Goal: Task Accomplishment & Management: Manage account settings

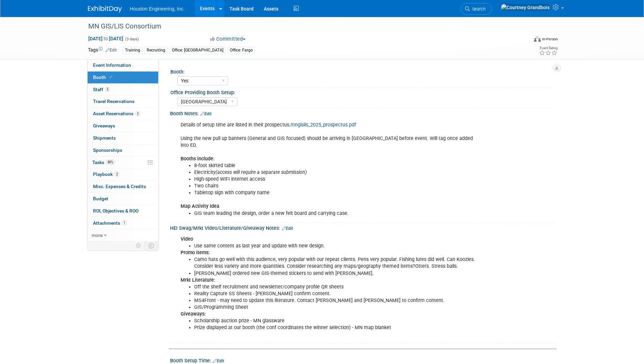
select select "Yes"
select select "[GEOGRAPHIC_DATA]"
click at [97, 65] on span "Event Information" at bounding box center [112, 64] width 38 height 5
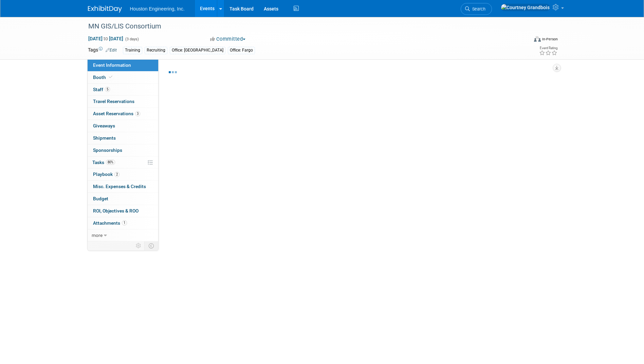
select select "3 - Reg/Prep Done"
select select "Yes"
select select "Geo. Technology"
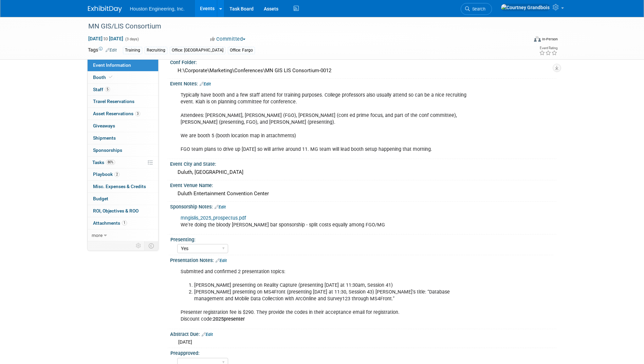
scroll to position [31, 0]
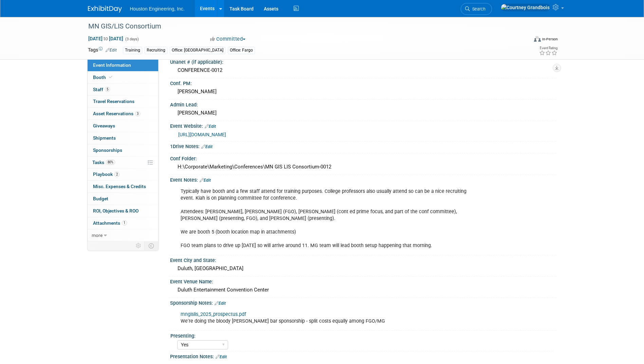
click at [204, 131] on div "[URL][DOMAIN_NAME]" at bounding box center [364, 135] width 373 height 8
click at [205, 133] on link "[URL][DOMAIN_NAME]" at bounding box center [202, 134] width 48 height 5
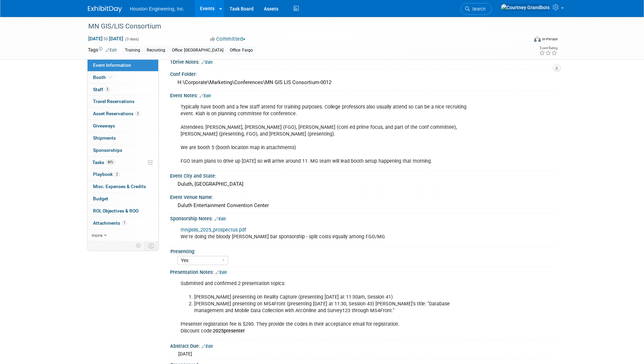
scroll to position [166, 0]
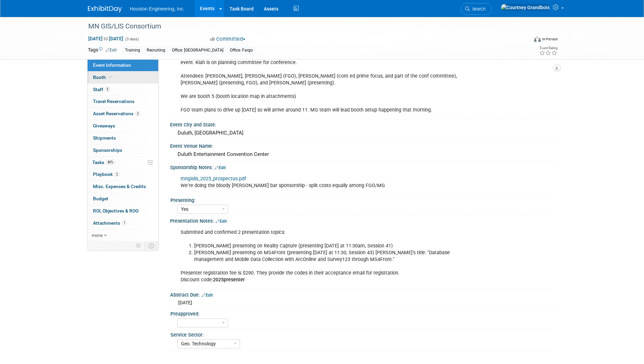
click at [124, 83] on link "Booth" at bounding box center [123, 78] width 71 height 12
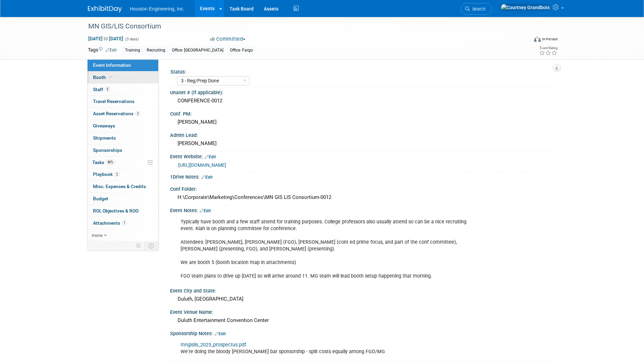
select select "Yes"
select select "[GEOGRAPHIC_DATA]"
